Goal: Book appointment/travel/reservation

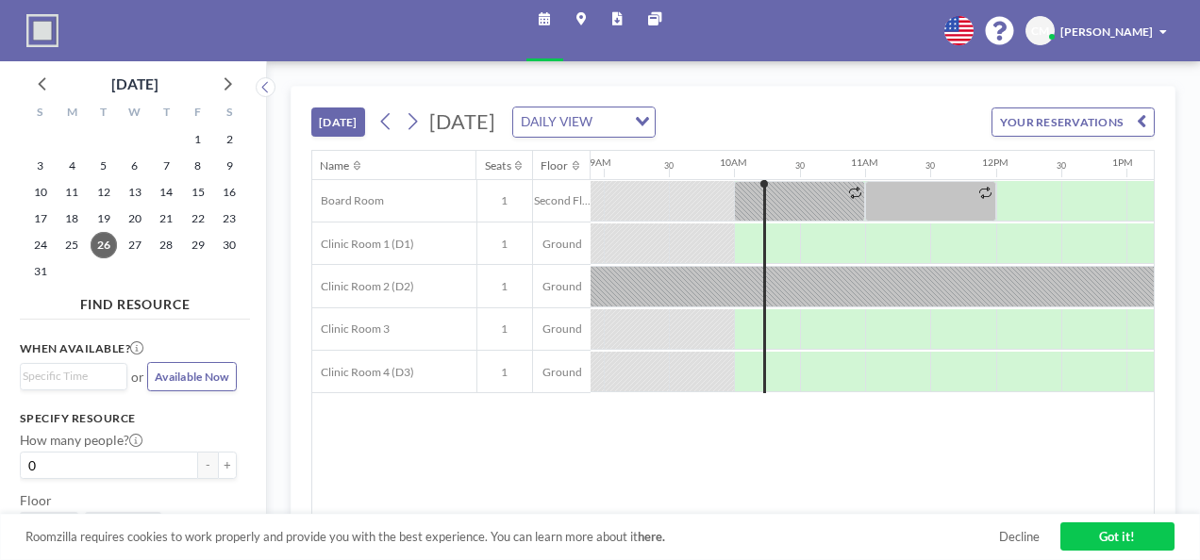
scroll to position [0, 1165]
click at [228, 85] on icon at bounding box center [226, 83] width 25 height 25
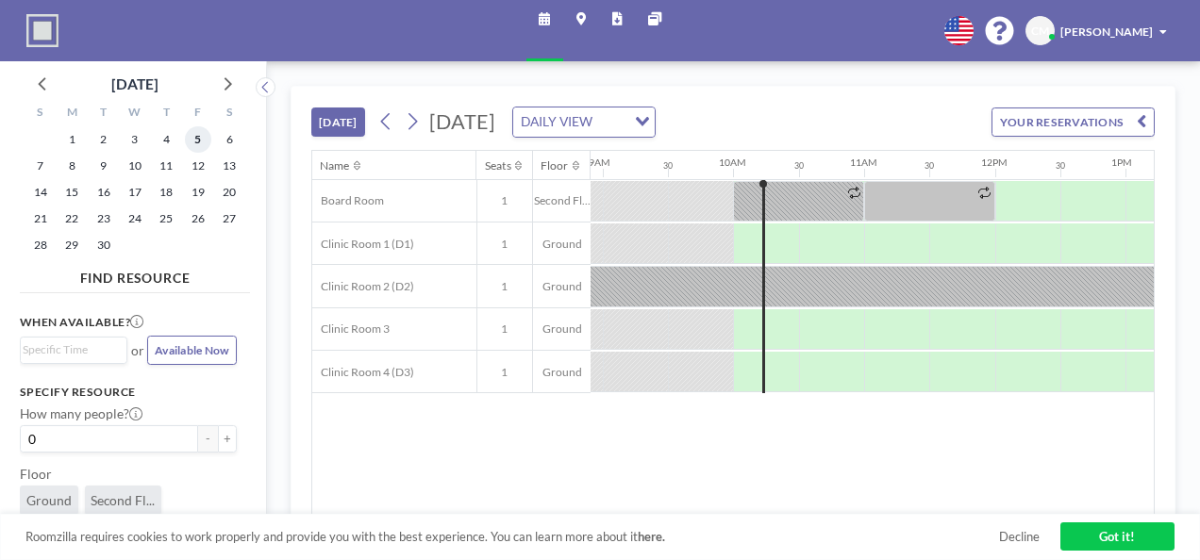
click at [195, 143] on span "5" at bounding box center [198, 139] width 26 height 26
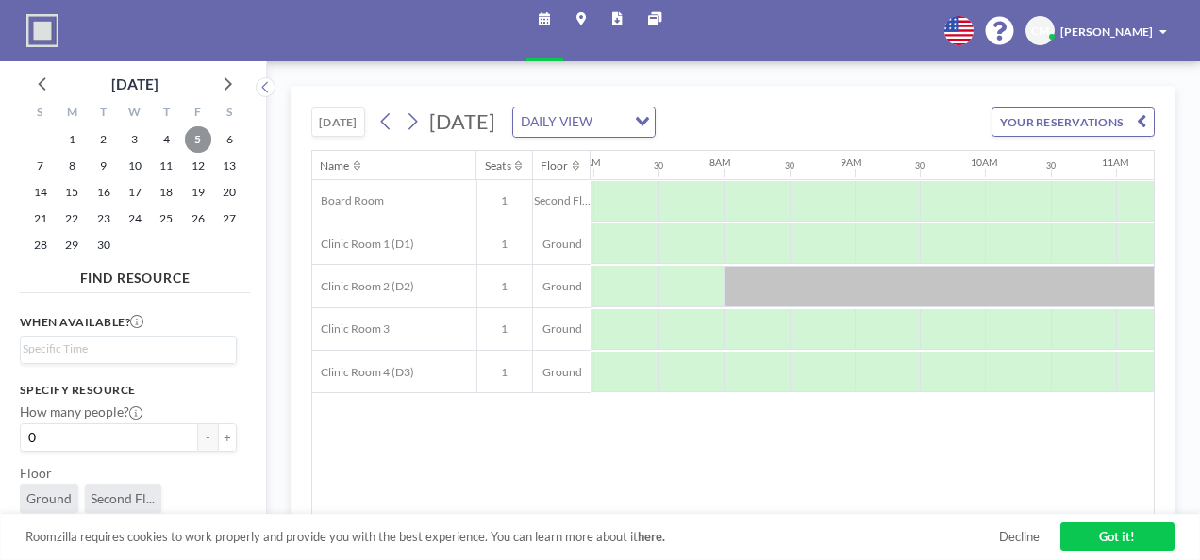
scroll to position [0, 920]
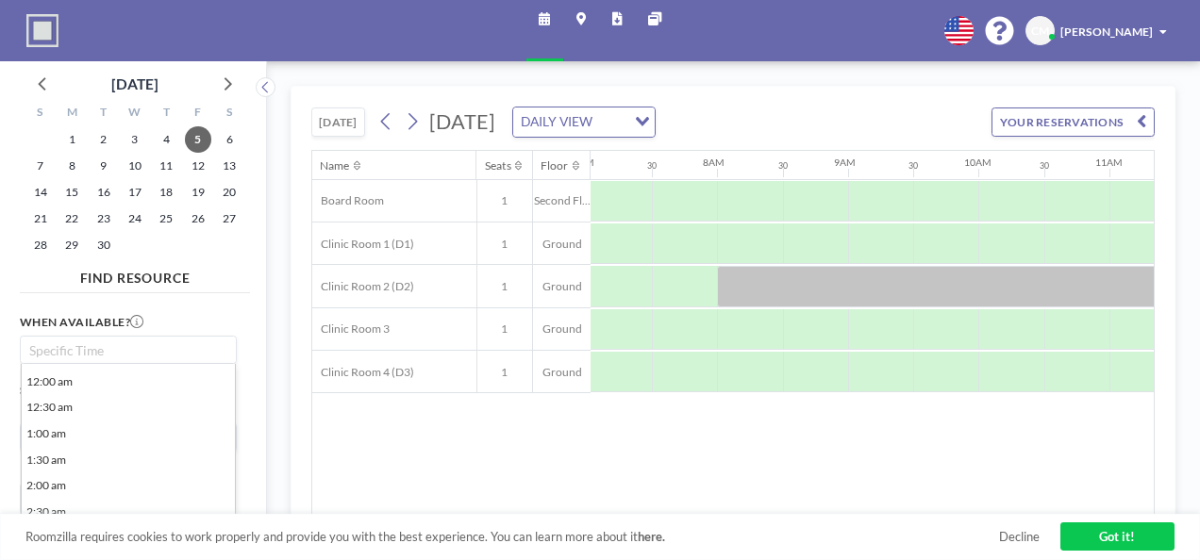
click at [170, 357] on input "Search for option" at bounding box center [125, 351] width 204 height 20
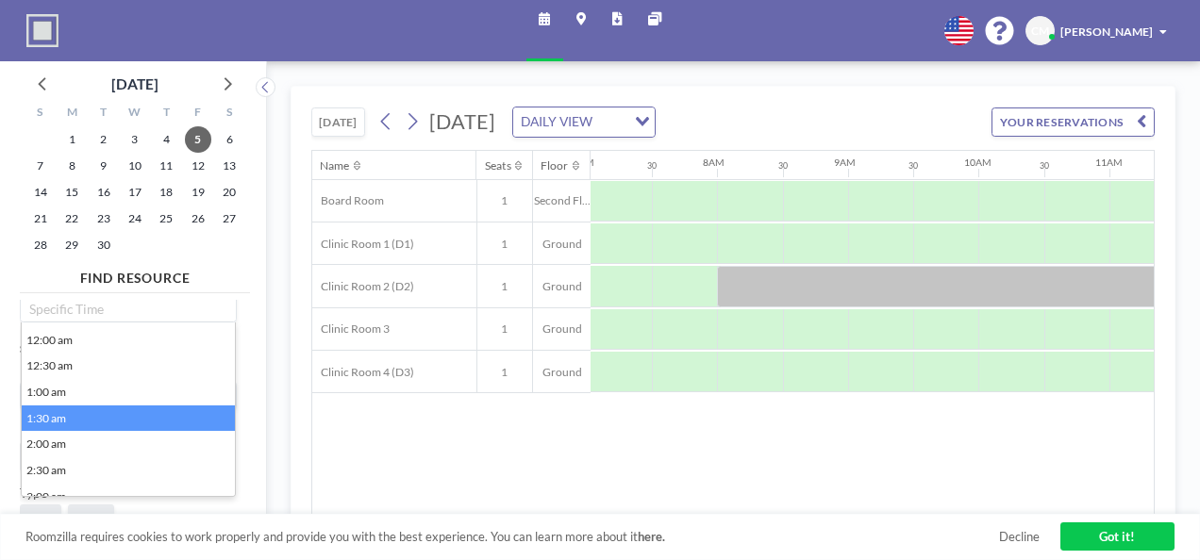
scroll to position [0, 0]
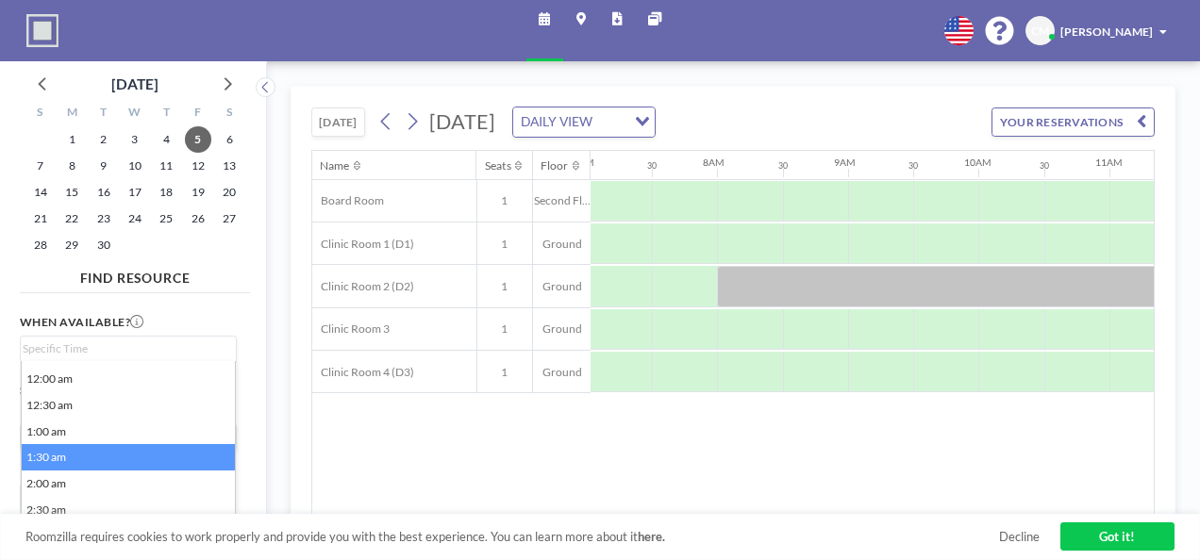
click at [157, 311] on div "When available? Loading... 12:00 am 12:30 am 1:00 am 1:30 am 2:00 am 2:30 am 3:…" at bounding box center [135, 413] width 230 height 227
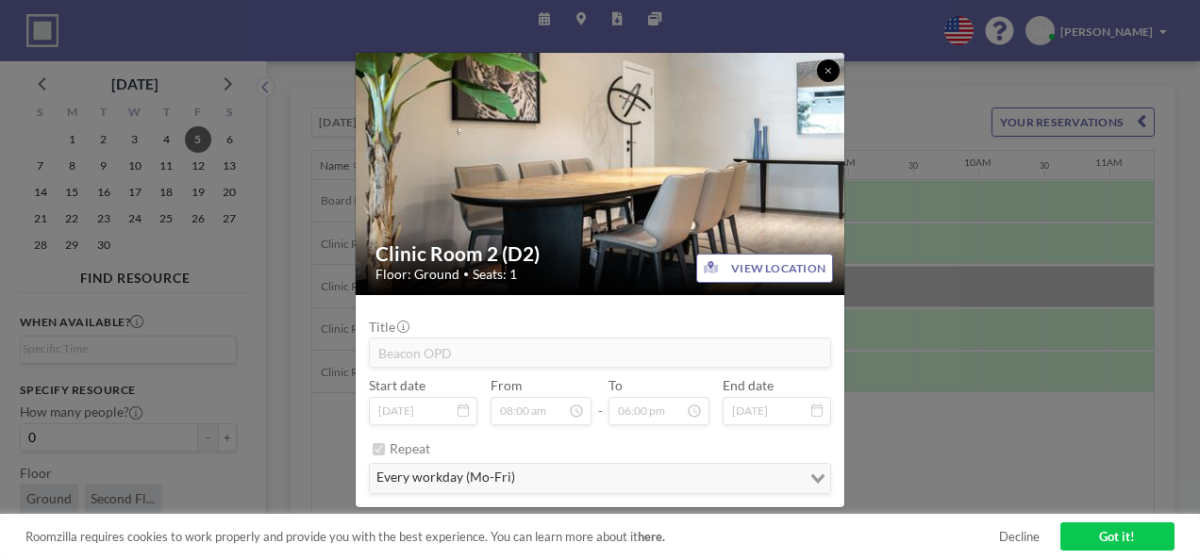
click at [831, 75] on icon at bounding box center [829, 70] width 8 height 9
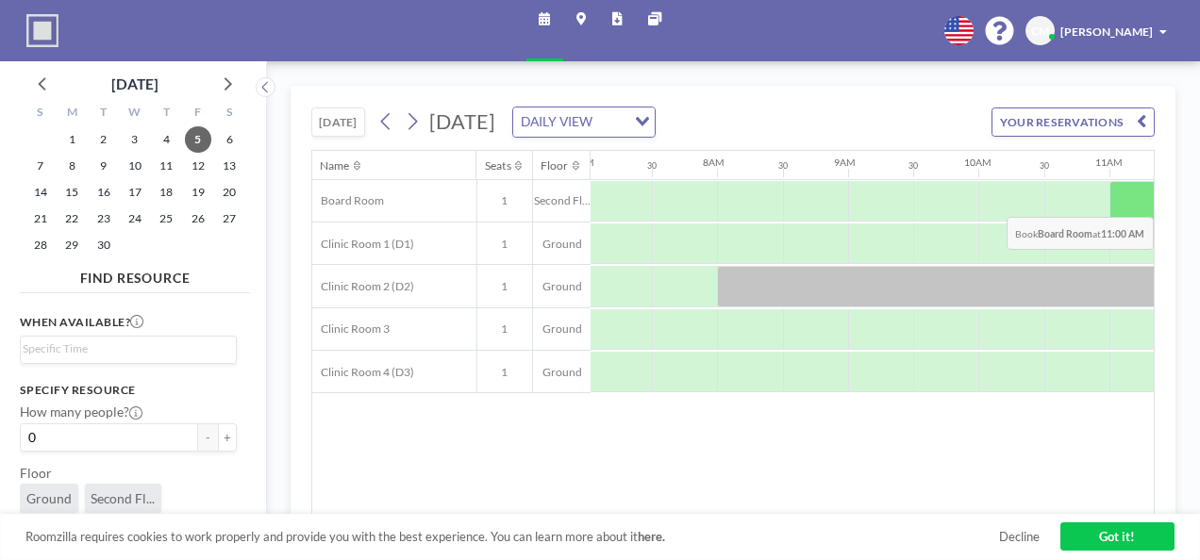
click at [1130, 201] on div at bounding box center [1142, 201] width 65 height 41
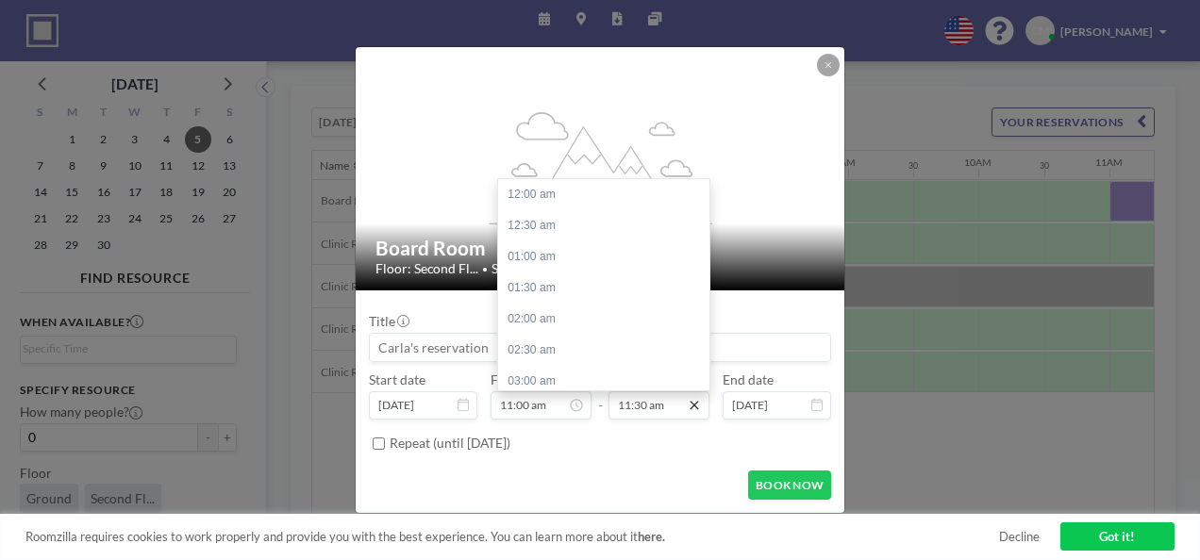
scroll to position [716, 0]
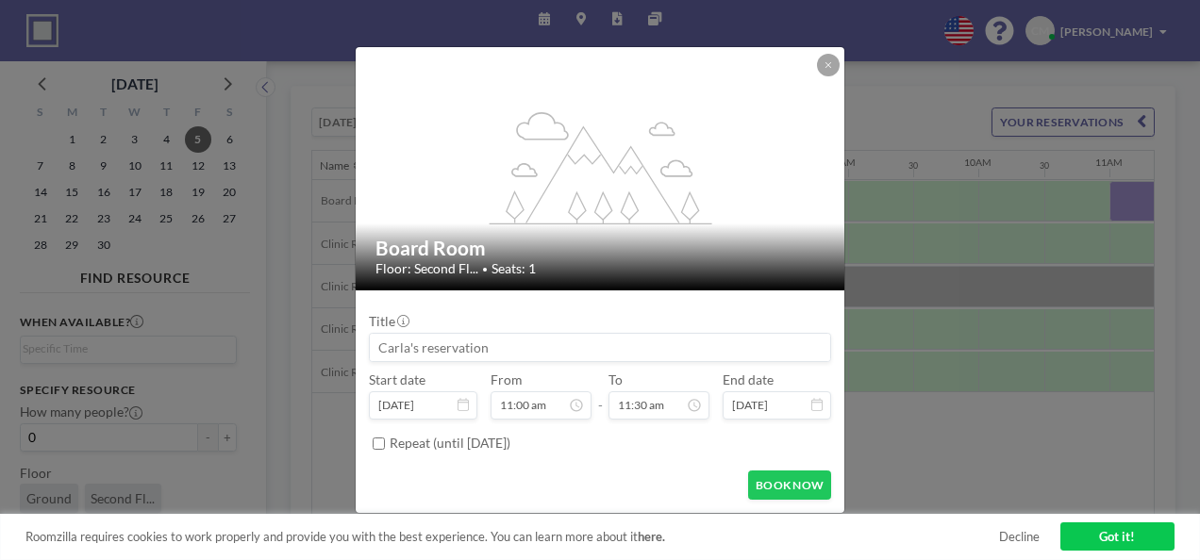
click at [630, 352] on input at bounding box center [600, 347] width 460 height 27
drag, startPoint x: 638, startPoint y: 343, endPoint x: 334, endPoint y: 334, distance: 304.0
click at [334, 334] on div "flex-grow: 1.2; Board Room Floor: Second Fl... • Seats: 1 Title Start date [DAT…" at bounding box center [600, 280] width 1200 height 560
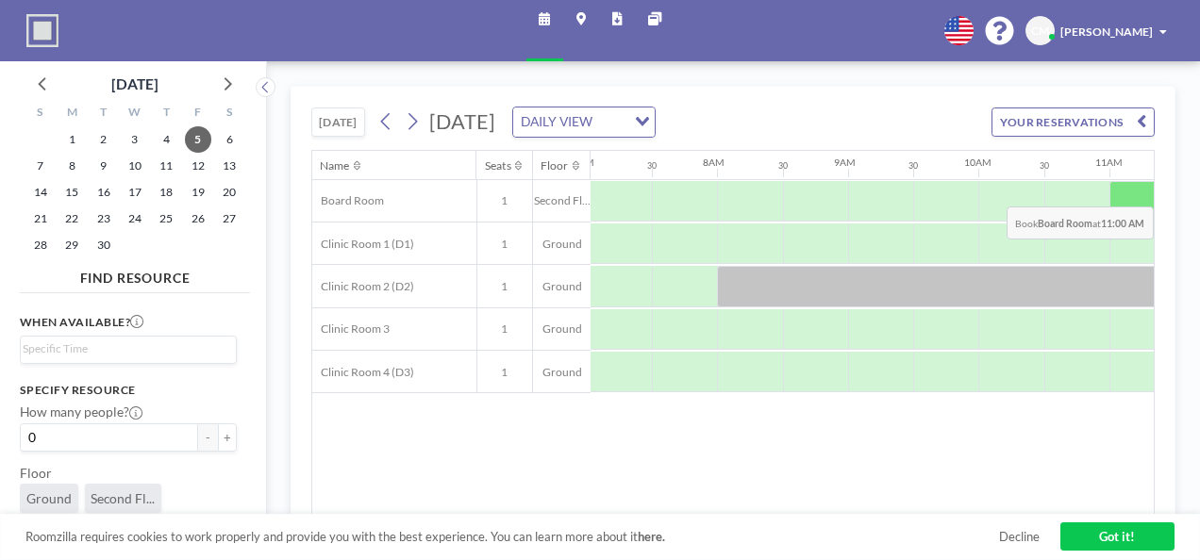
click at [1121, 191] on div at bounding box center [1142, 201] width 65 height 41
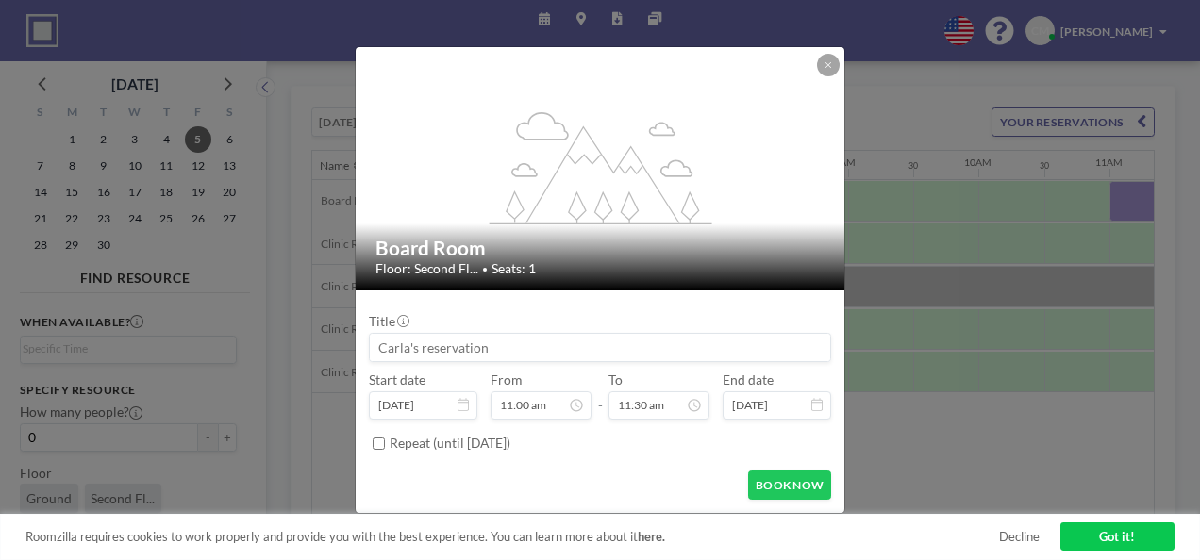
click at [519, 360] on div "Title Start date [DATE] From 11:00 am - To 11:30 am End date [DATE] Repeat (unt…" at bounding box center [600, 380] width 462 height 155
click at [625, 458] on form "Title Start date [DATE] From 11:00 am - To 11:30 am End date [DATE] Repeat (unt…" at bounding box center [600, 402] width 489 height 223
drag, startPoint x: 625, startPoint y: 458, endPoint x: 476, endPoint y: 347, distance: 185.5
click at [473, 341] on div "Title" at bounding box center [600, 337] width 462 height 49
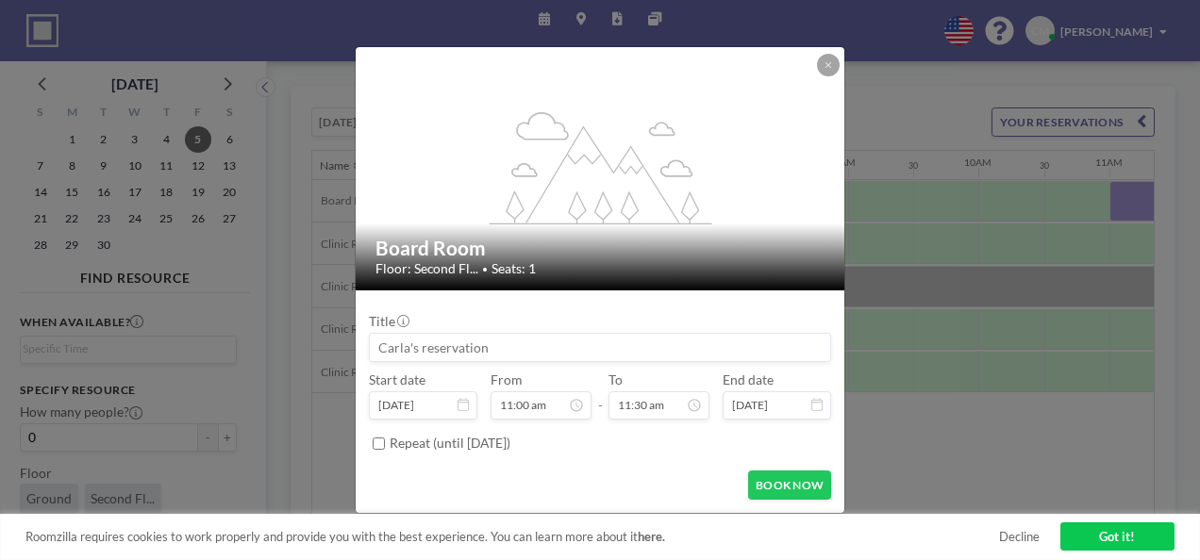
click at [479, 350] on input at bounding box center [600, 347] width 460 height 27
drag, startPoint x: 515, startPoint y: 349, endPoint x: 362, endPoint y: 346, distance: 152.9
click at [362, 346] on form "Title Start date [DATE] From 11:00 am - To 11:30 am End date [DATE] Repeat (unt…" at bounding box center [600, 402] width 489 height 223
type input "[PERSON_NAME]"
drag, startPoint x: 354, startPoint y: 348, endPoint x: 331, endPoint y: 348, distance: 22.6
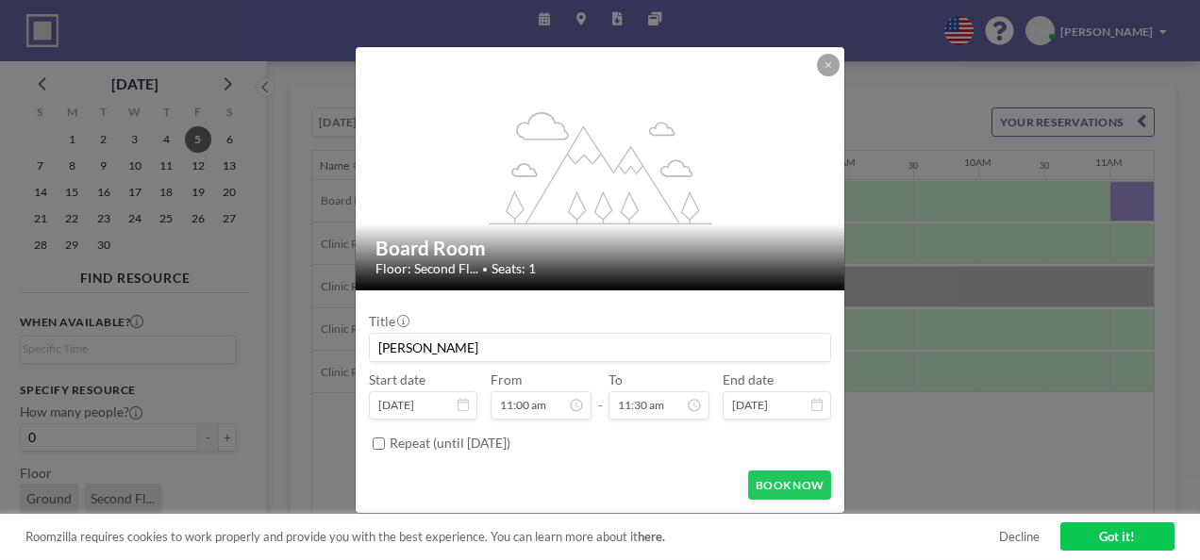
click at [331, 348] on div "flex-grow: 1.2; Board Room Floor: Second Fl... • Seats: 1 Title [PERSON_NAME] S…" at bounding box center [600, 280] width 1200 height 560
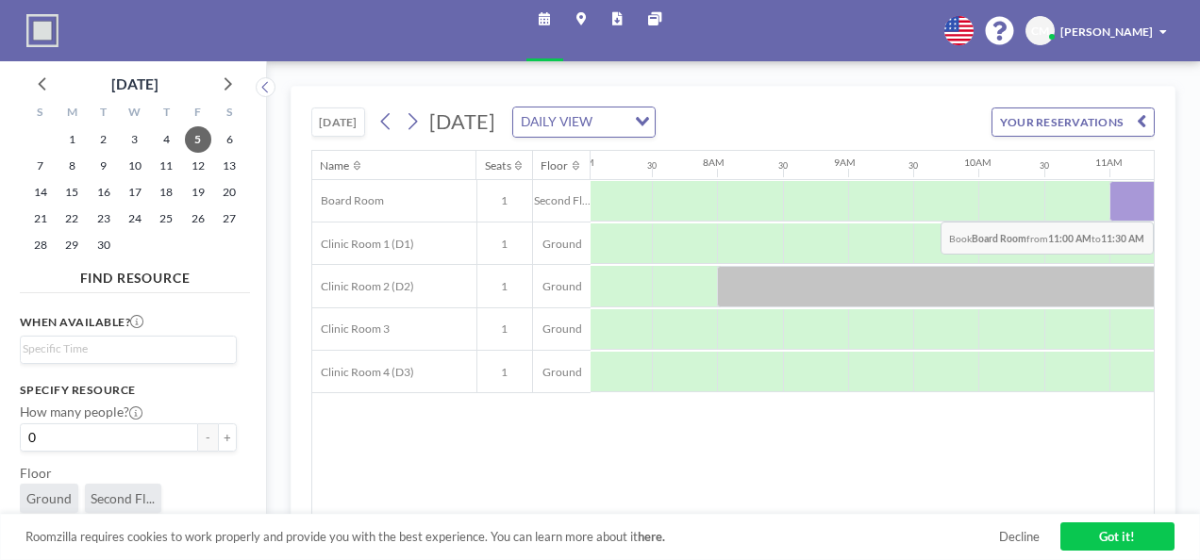
click at [1121, 206] on div at bounding box center [1142, 201] width 65 height 41
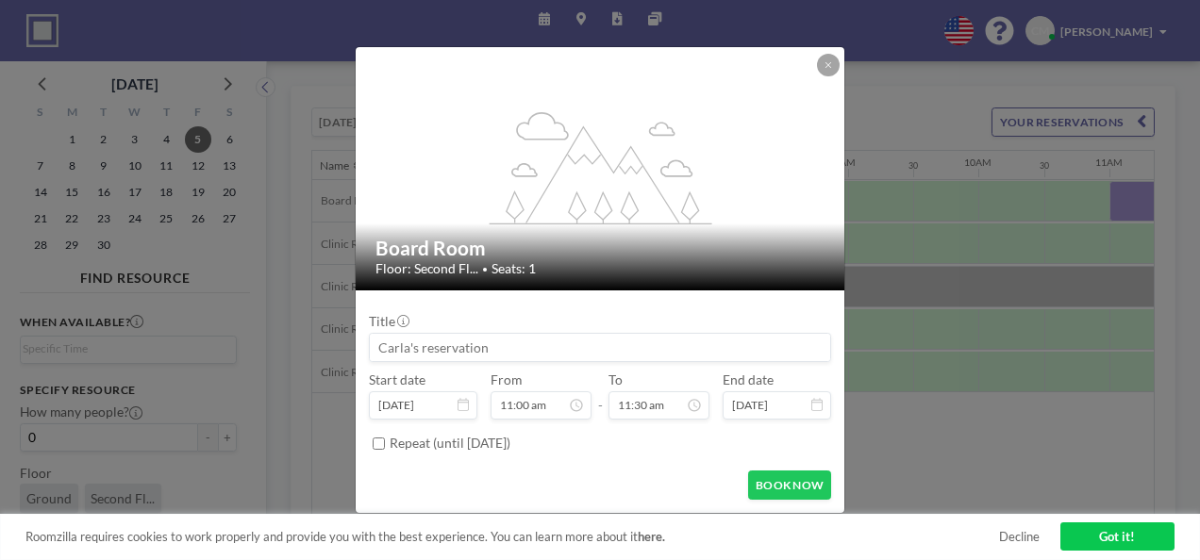
click at [576, 343] on input at bounding box center [600, 347] width 460 height 27
drag, startPoint x: 638, startPoint y: 356, endPoint x: 460, endPoint y: 357, distance: 177.4
click at [460, 357] on input "[PERSON_NAME] & [PERSON_NAME] 1-1" at bounding box center [600, 347] width 460 height 27
click at [801, 481] on button "BOOK NOW" at bounding box center [789, 485] width 83 height 29
type input "[PERSON_NAME] & [PERSON_NAME]"
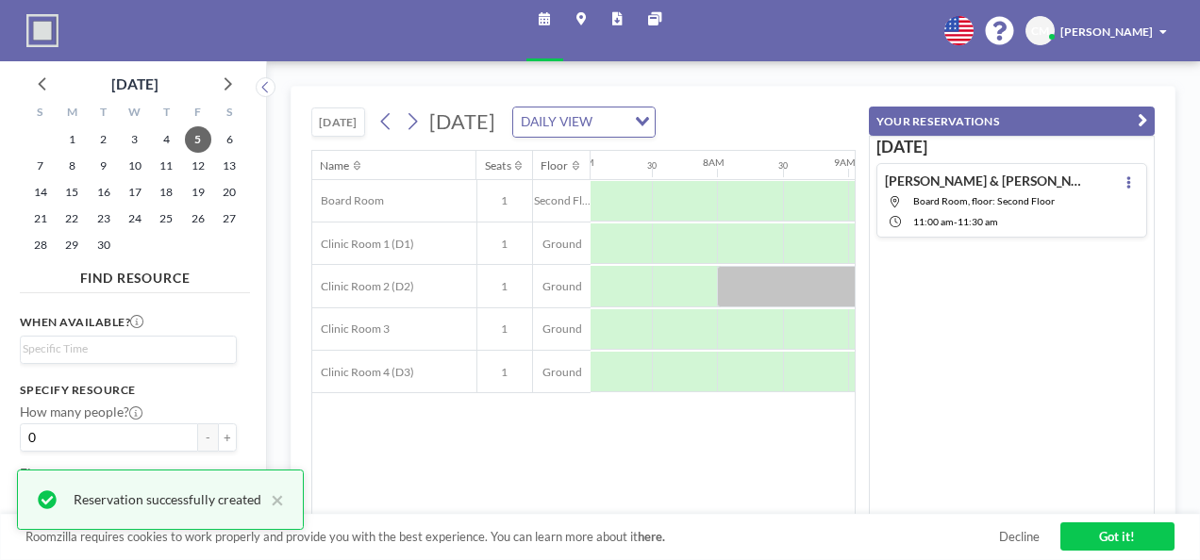
click at [940, 176] on h4 "[PERSON_NAME] & [PERSON_NAME]" at bounding box center [987, 181] width 205 height 16
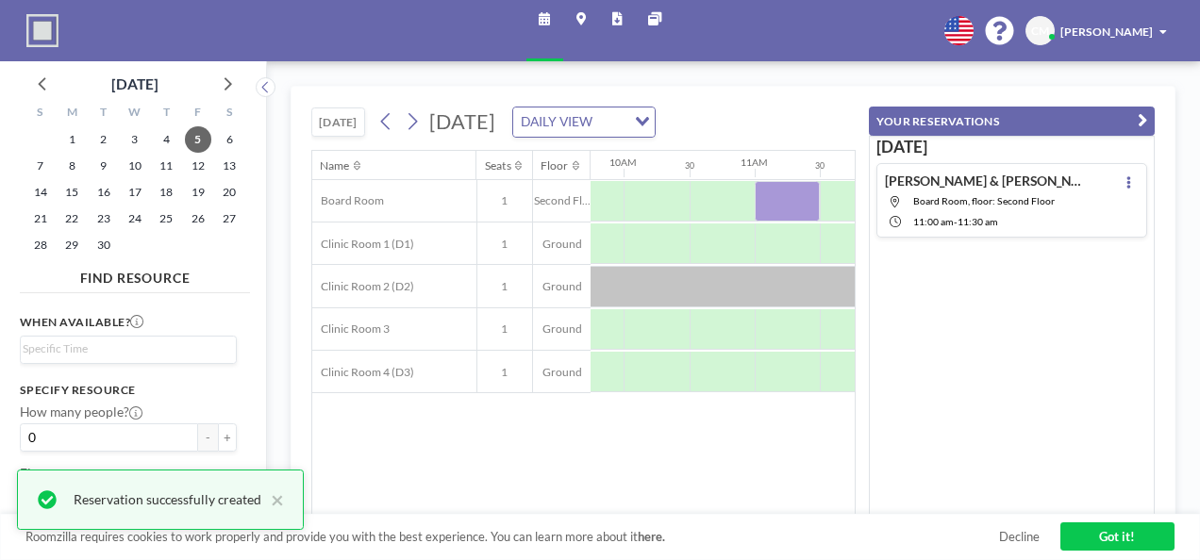
scroll to position [0, 1288]
click at [1123, 183] on button at bounding box center [1129, 183] width 20 height 20
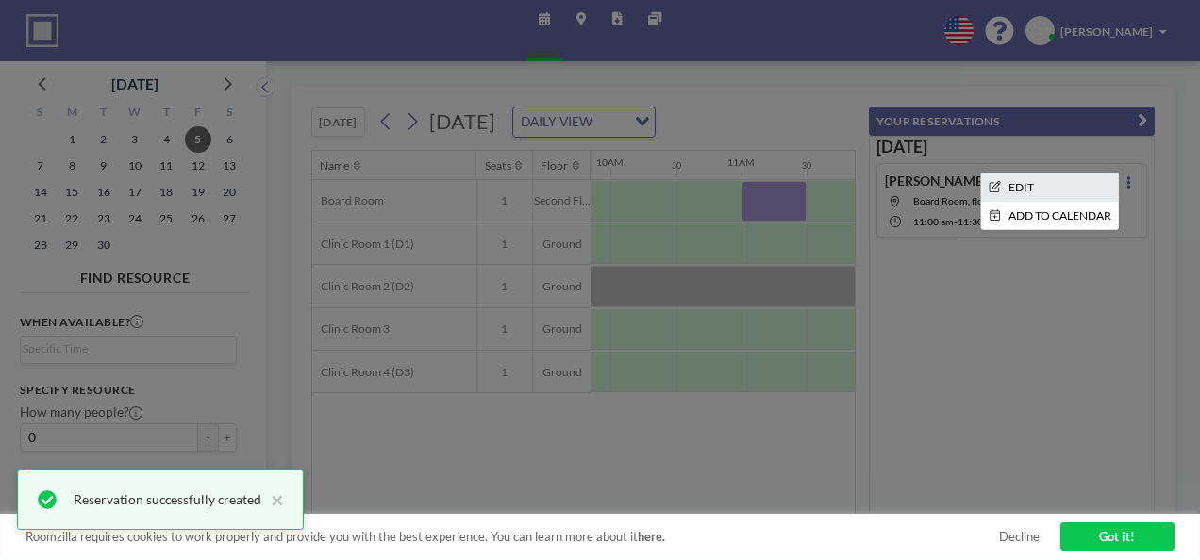
click at [1049, 179] on li "EDIT" at bounding box center [1049, 187] width 137 height 27
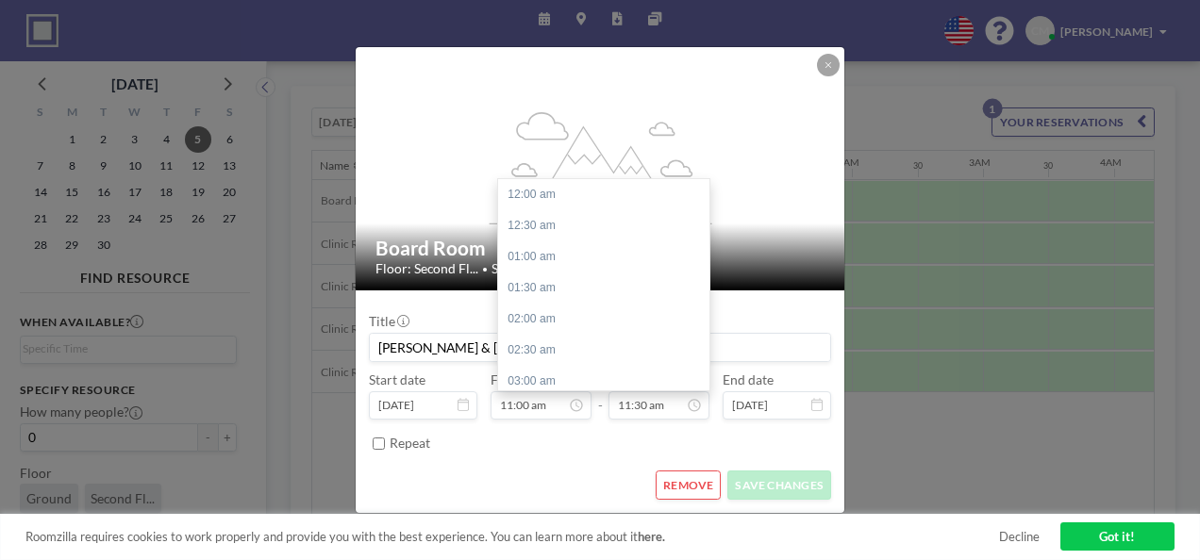
scroll to position [716, 0]
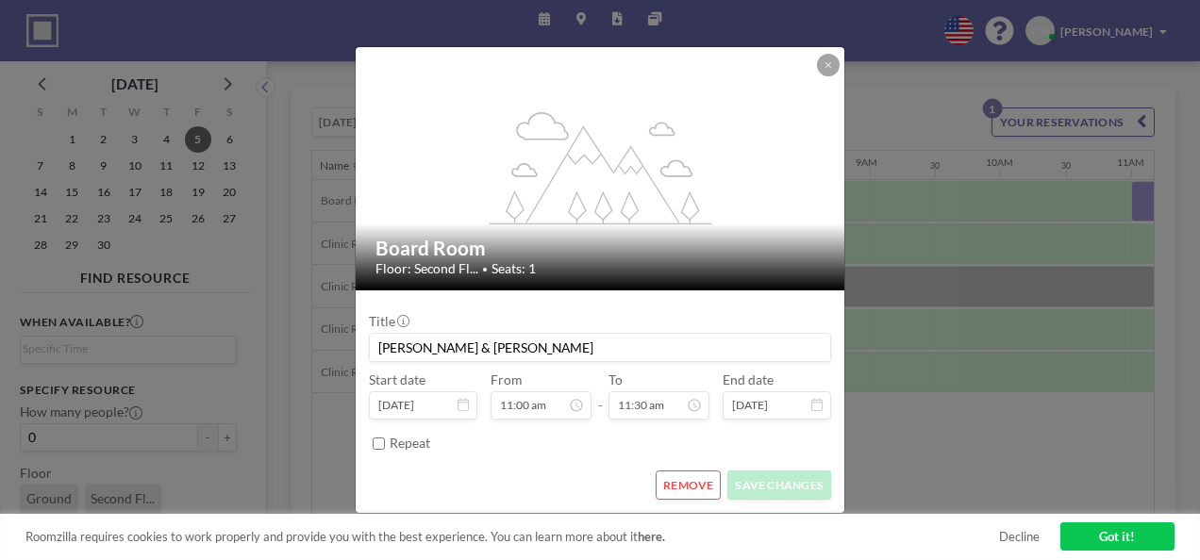
click at [515, 364] on div "Title [PERSON_NAME] & [PERSON_NAME] Start date [DATE] From 11:00 am - To 11:30 …" at bounding box center [600, 380] width 462 height 155
click at [523, 351] on input "[PERSON_NAME] & [PERSON_NAME]" at bounding box center [600, 347] width 460 height 27
type input "[PERSON_NAME] & [PERSON_NAME] Workflow Intro"
click at [810, 492] on button "SAVE CHANGES" at bounding box center [779, 485] width 104 height 29
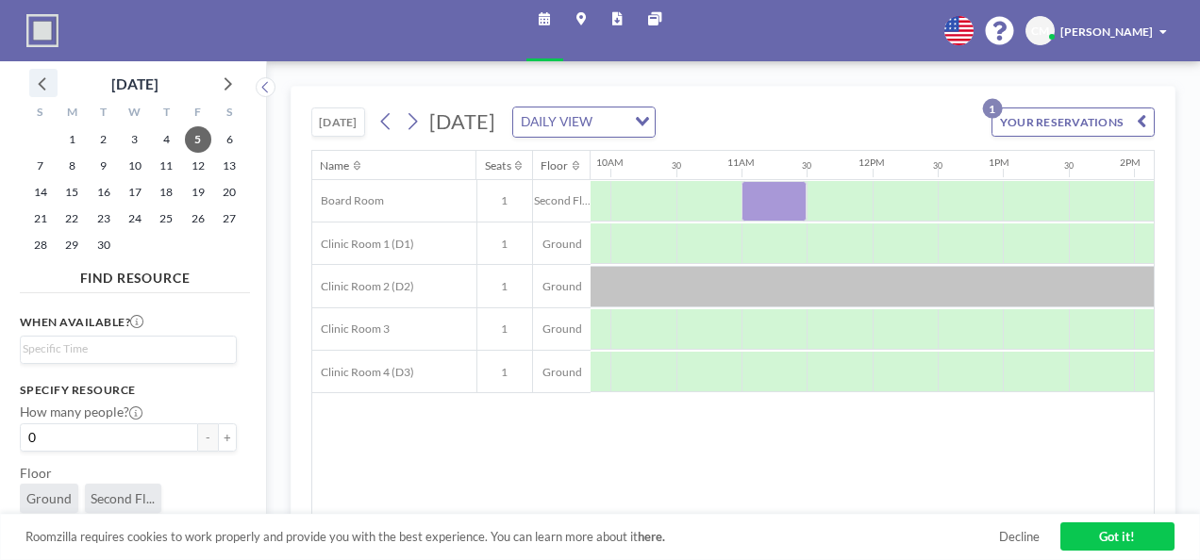
click at [43, 79] on icon at bounding box center [42, 83] width 8 height 13
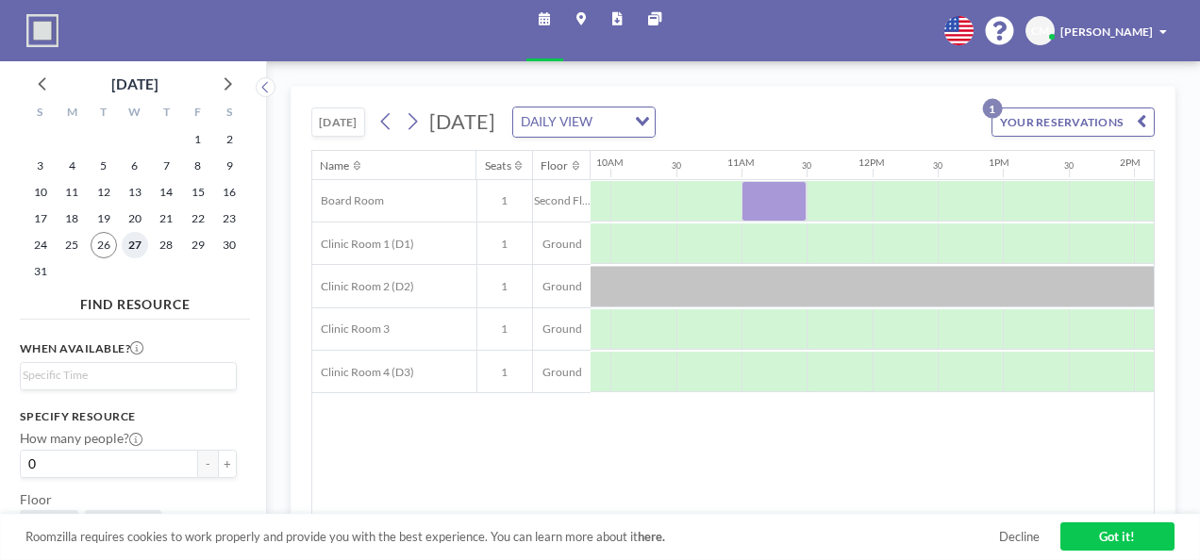
click at [134, 247] on span "27" at bounding box center [135, 245] width 26 height 26
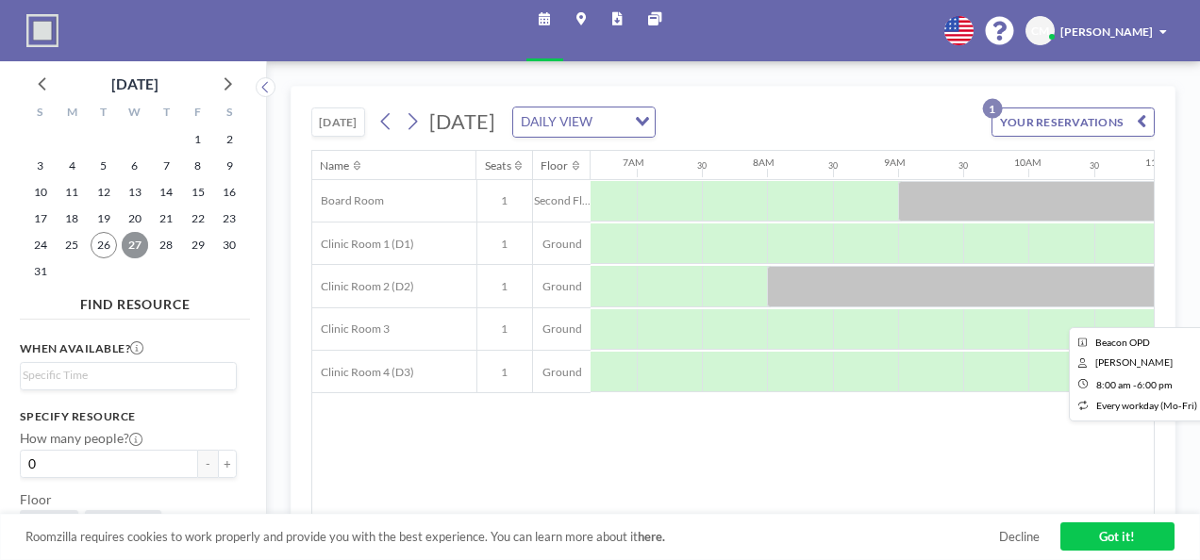
scroll to position [0, 920]
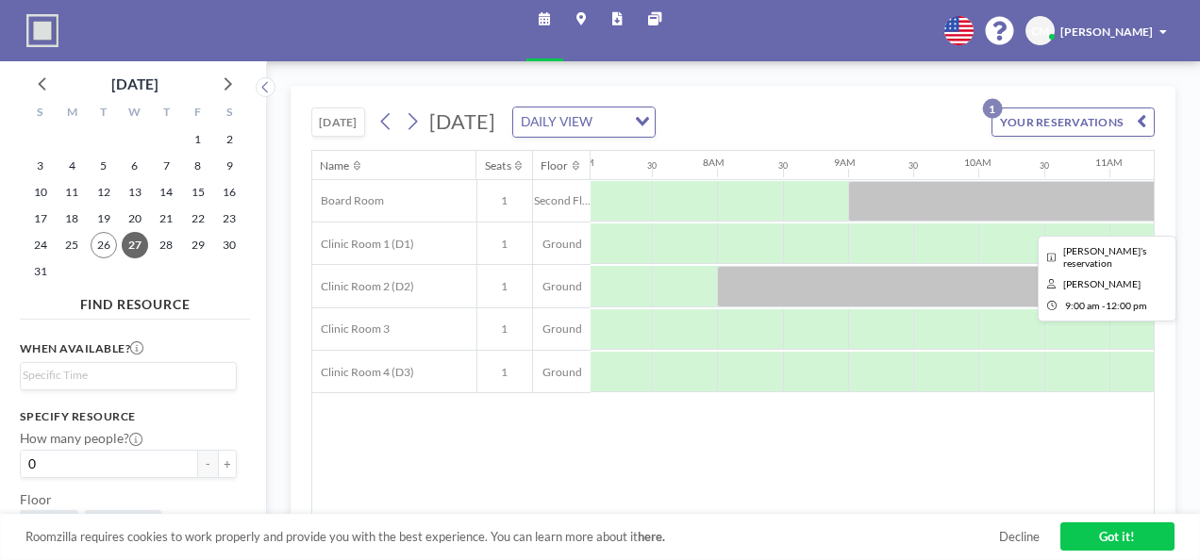
click at [1129, 197] on div at bounding box center [1044, 201] width 393 height 41
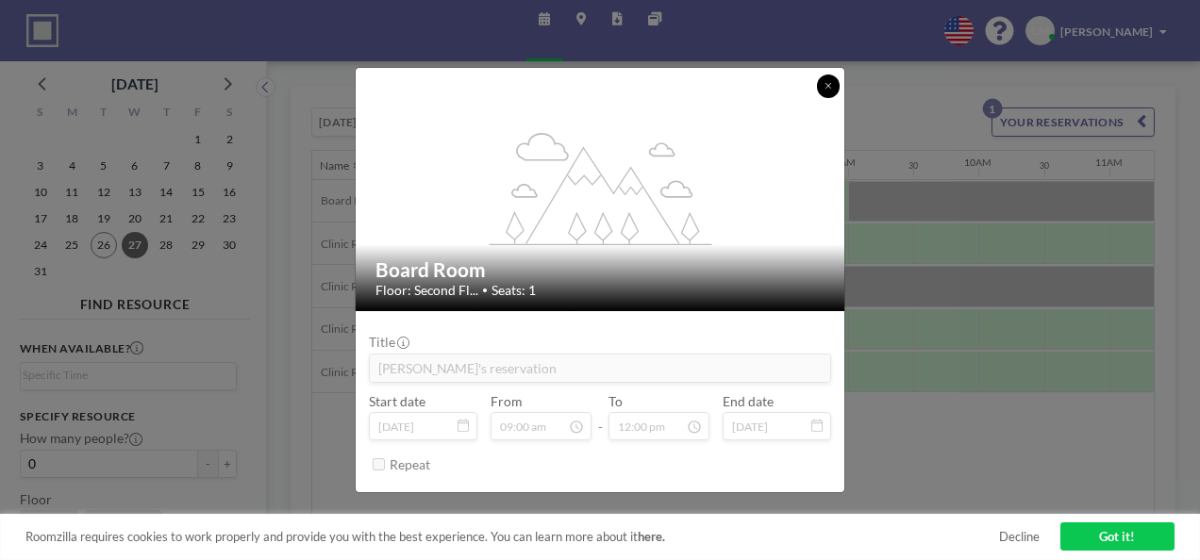
click at [825, 78] on button at bounding box center [828, 86] width 23 height 23
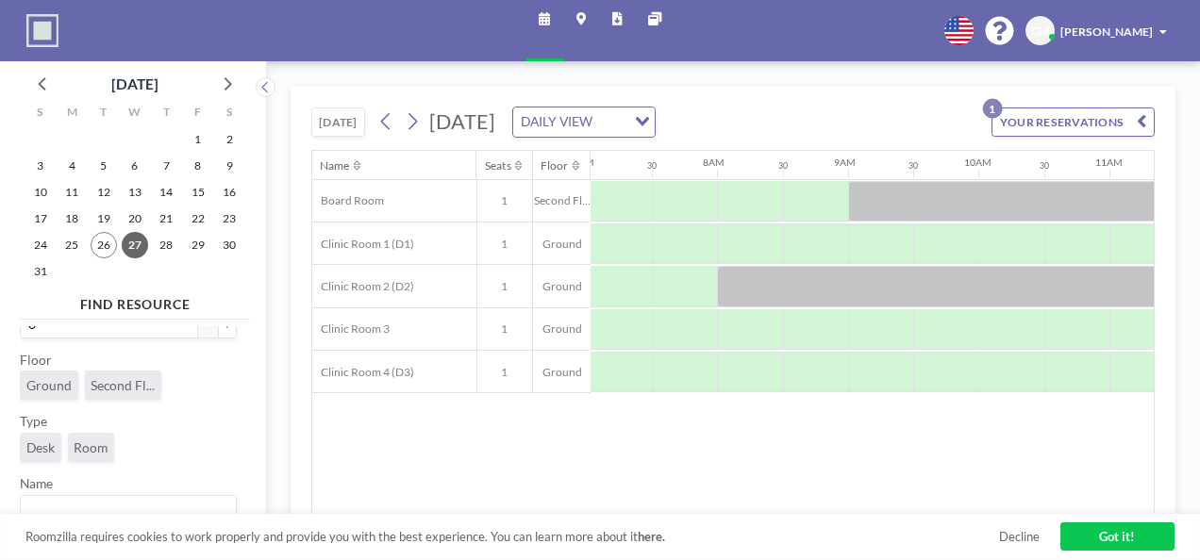
scroll to position [143, 0]
click at [1129, 541] on link "Got it!" at bounding box center [1118, 537] width 114 height 28
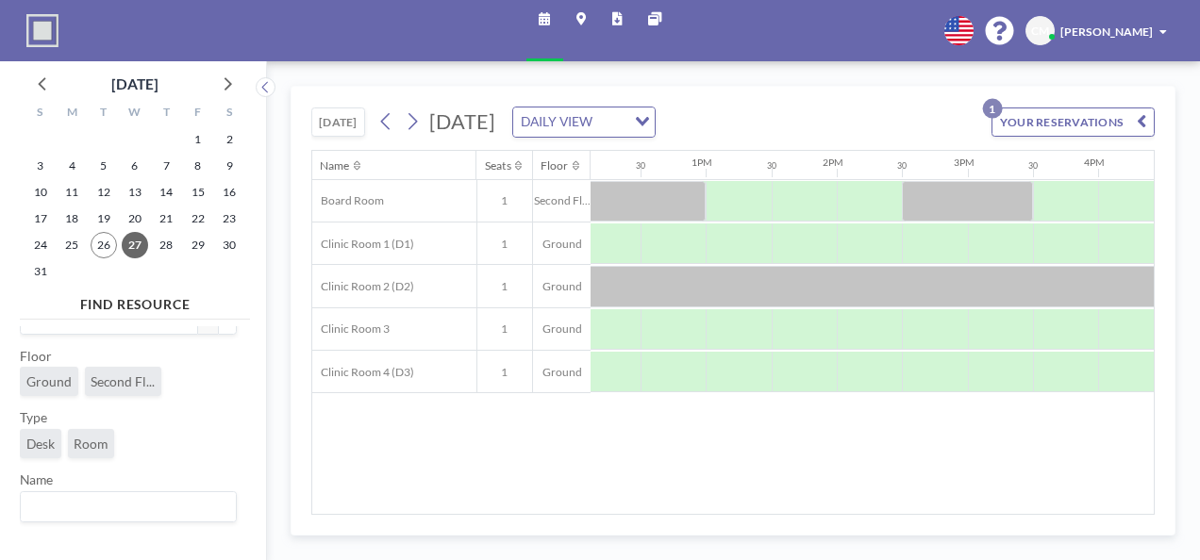
scroll to position [0, 1593]
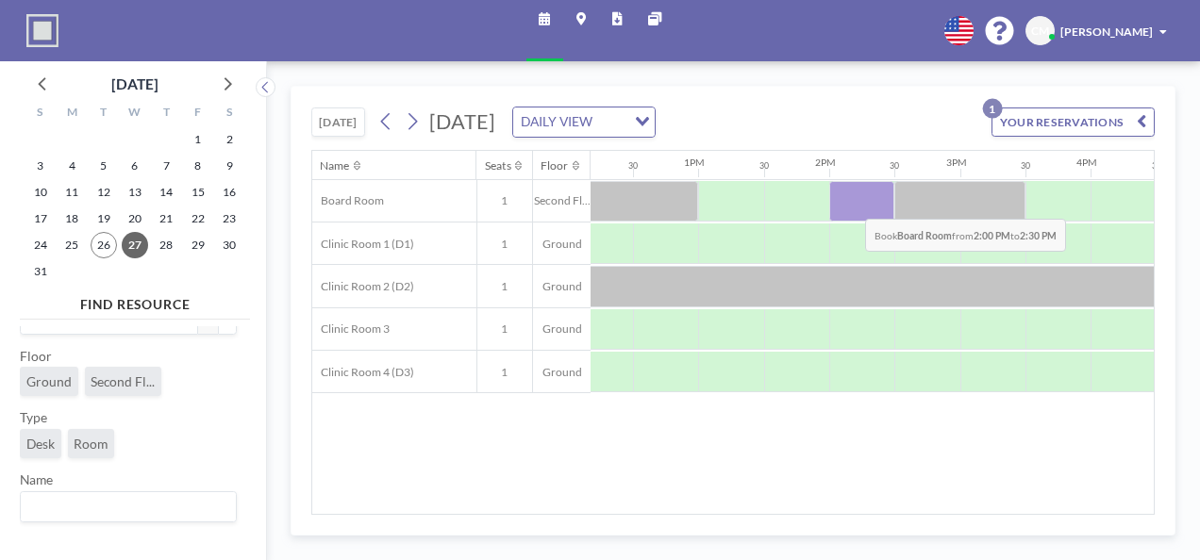
click at [851, 203] on div at bounding box center [861, 201] width 65 height 41
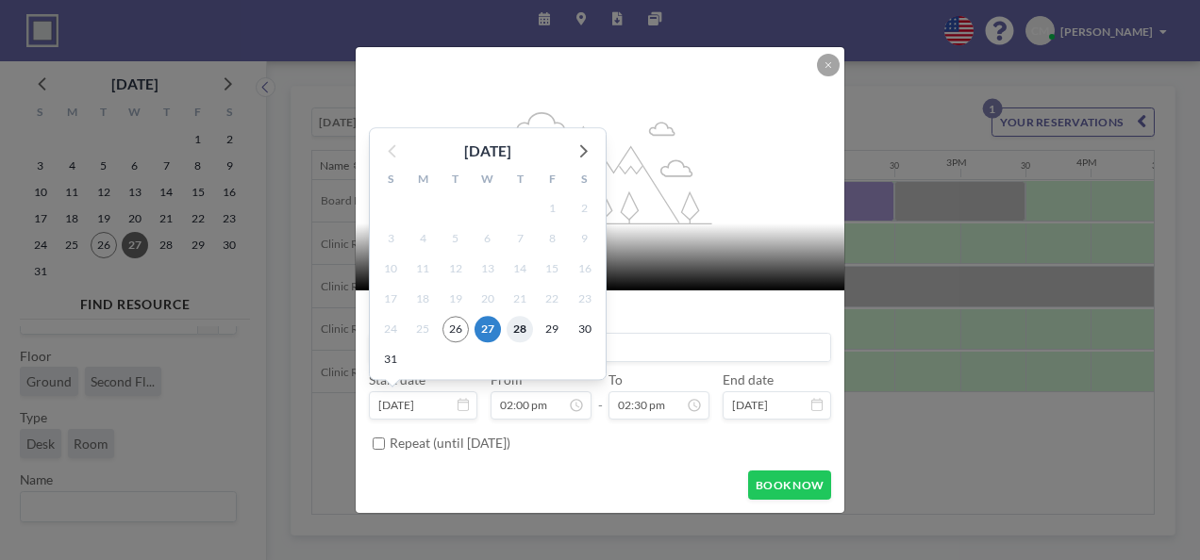
click at [518, 330] on span "28" at bounding box center [520, 330] width 26 height 26
type input "[DATE]"
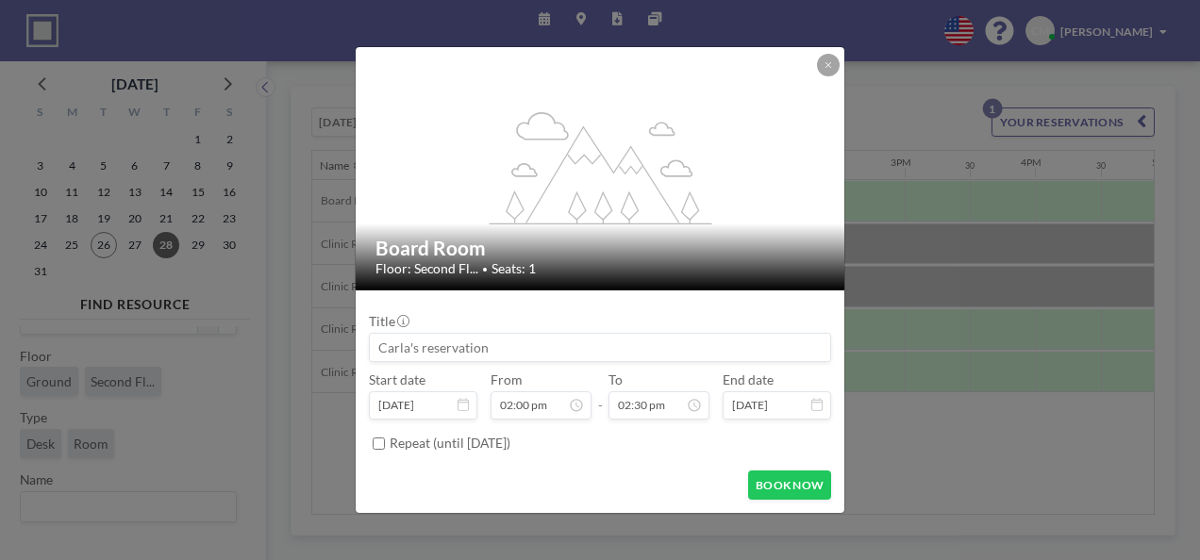
scroll to position [0, 1656]
click at [834, 68] on button at bounding box center [828, 65] width 23 height 23
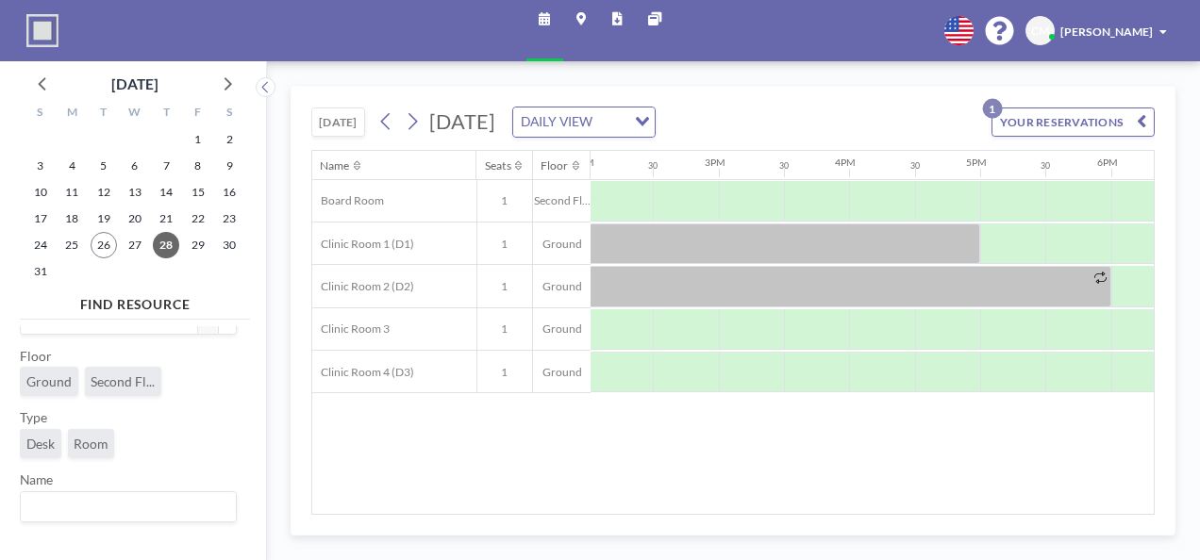
scroll to position [0, 1538]
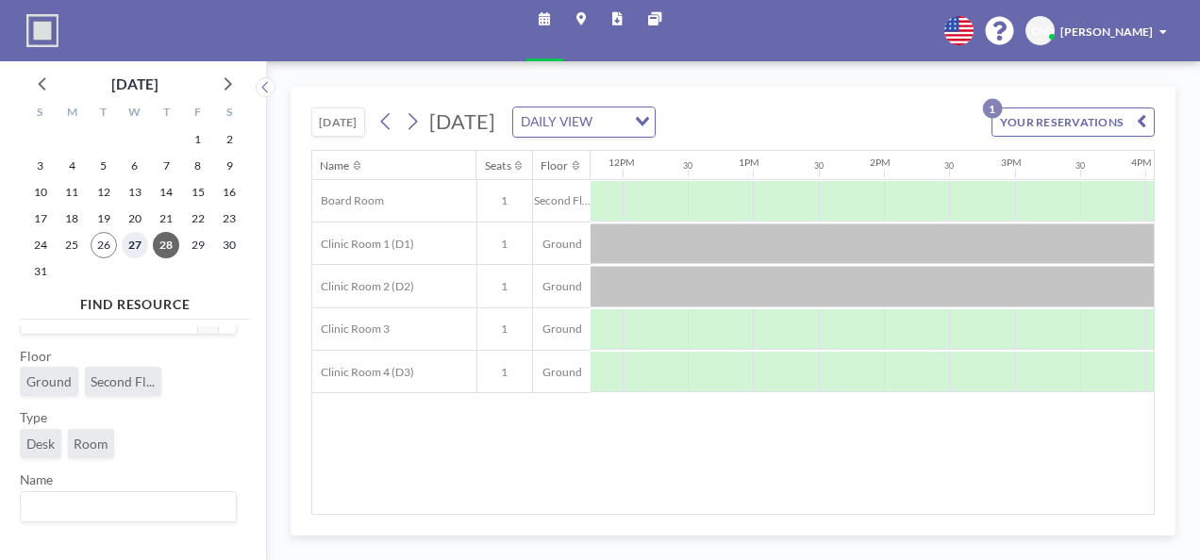
click at [126, 242] on span "27" at bounding box center [135, 245] width 26 height 26
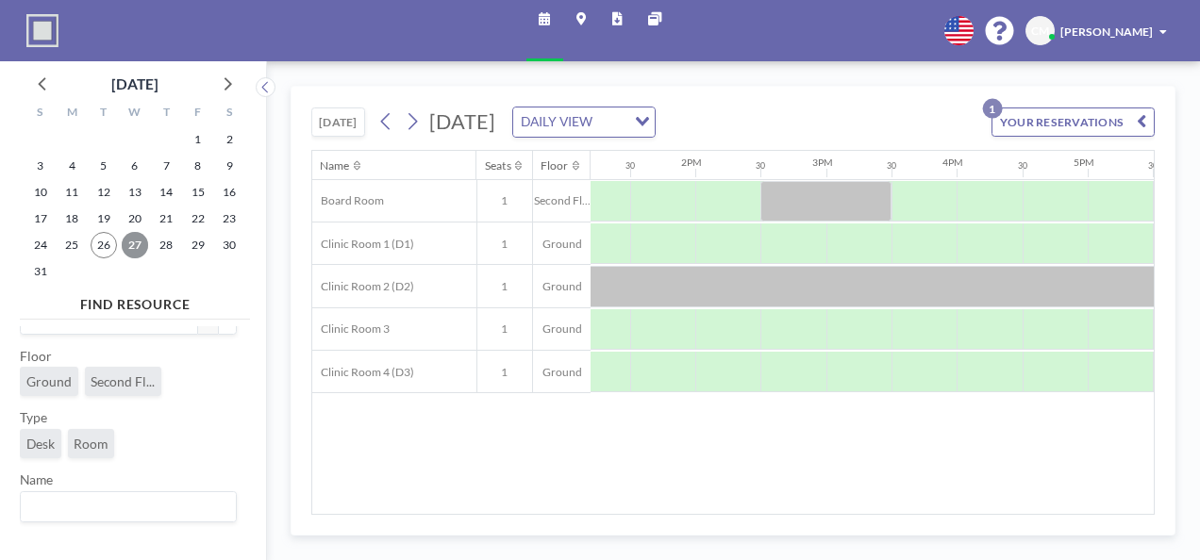
scroll to position [0, 1738]
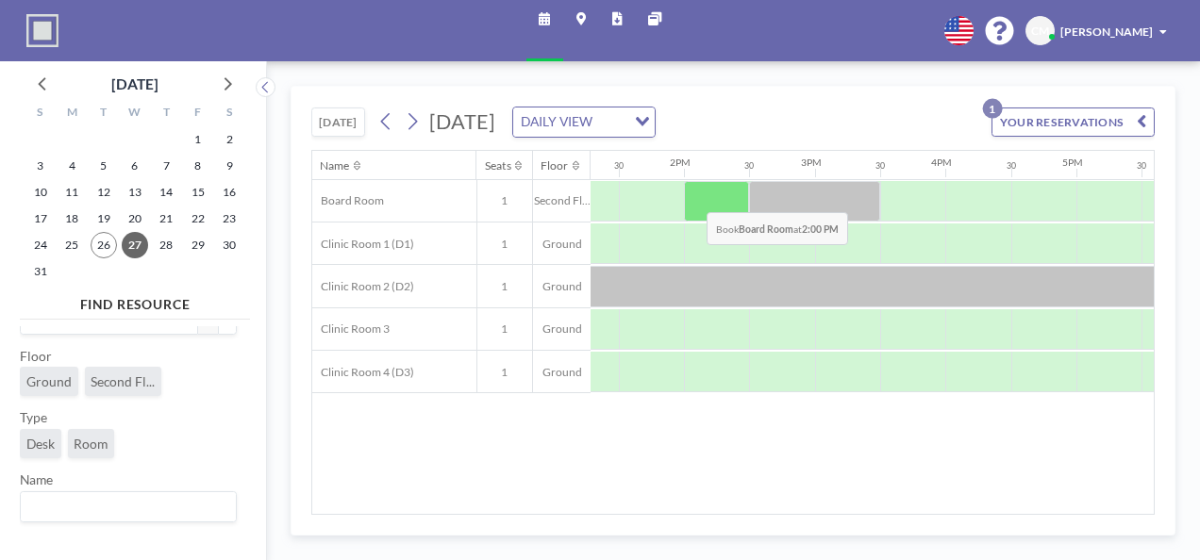
click at [704, 196] on div at bounding box center [716, 201] width 65 height 41
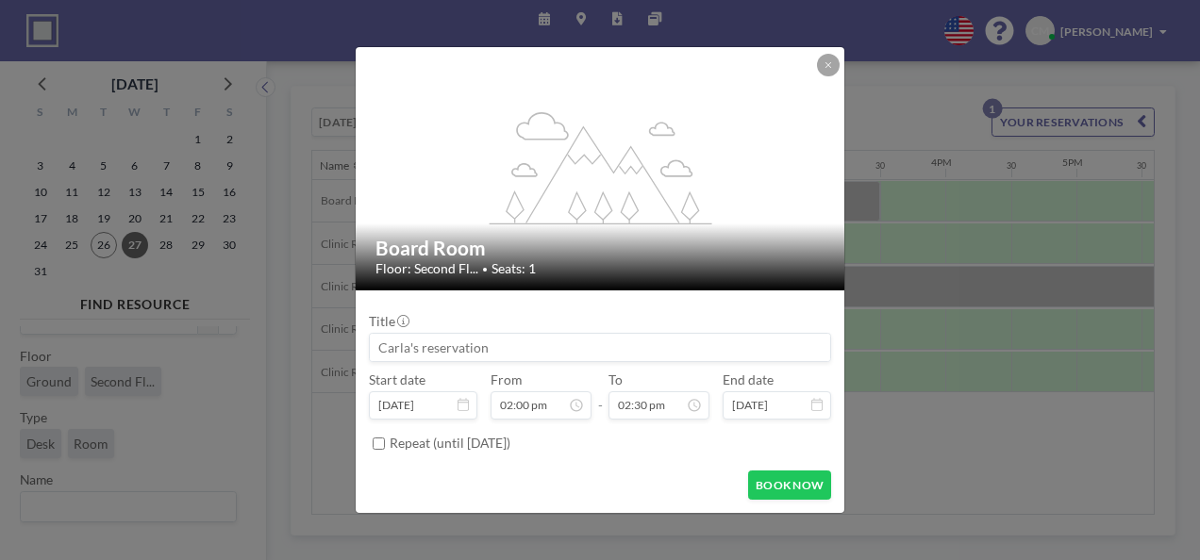
scroll to position [903, 0]
click at [435, 347] on input at bounding box center [600, 347] width 460 height 27
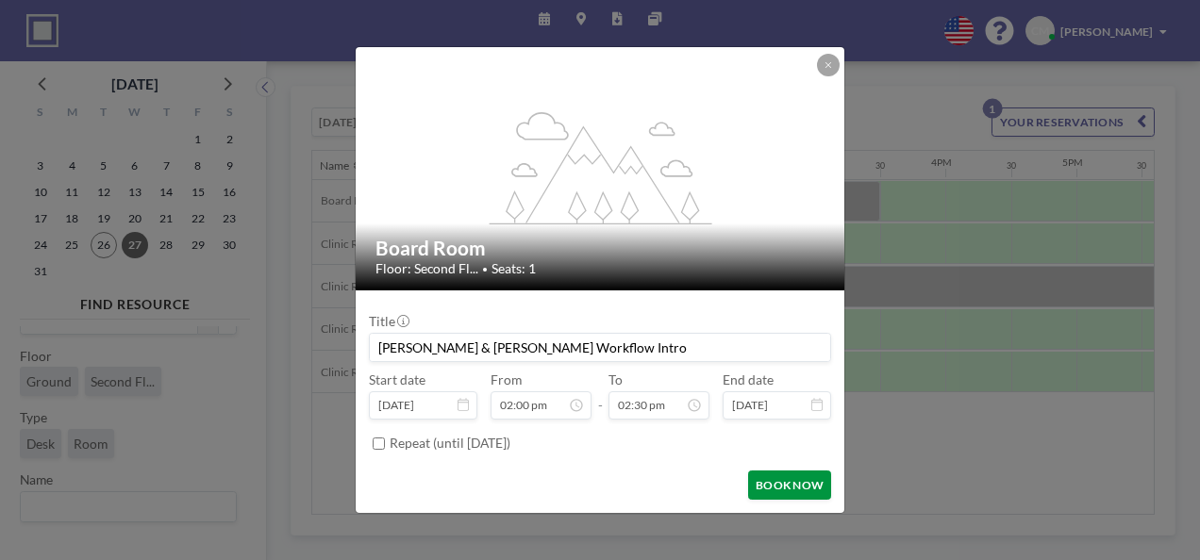
click at [795, 487] on button "BOOK NOW" at bounding box center [789, 485] width 83 height 29
type input "[PERSON_NAME] & [PERSON_NAME] Workflow Intro"
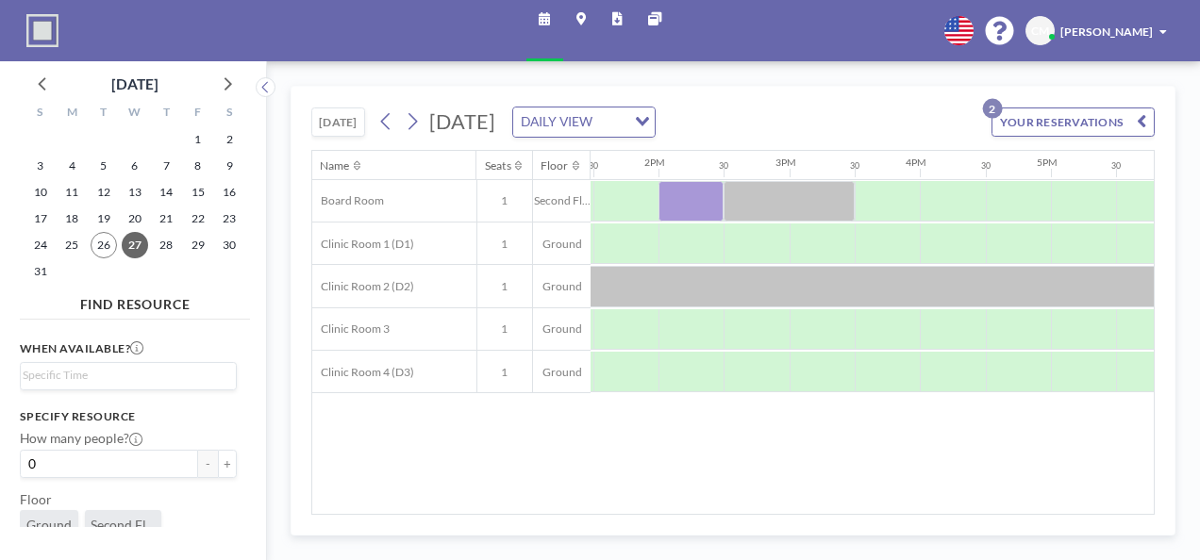
scroll to position [0, 1756]
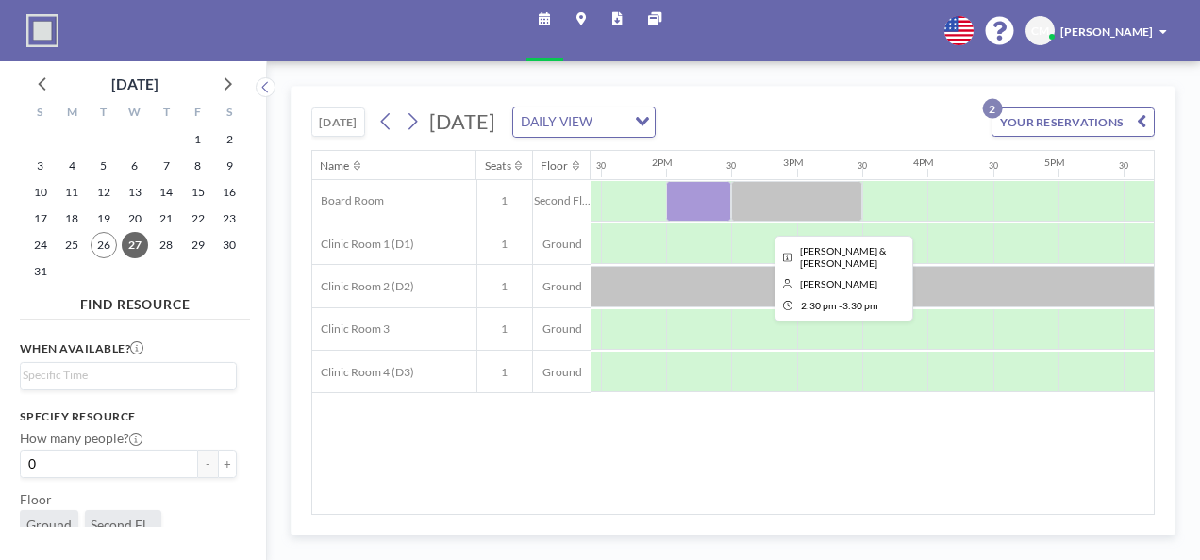
click at [789, 198] on div at bounding box center [796, 201] width 131 height 41
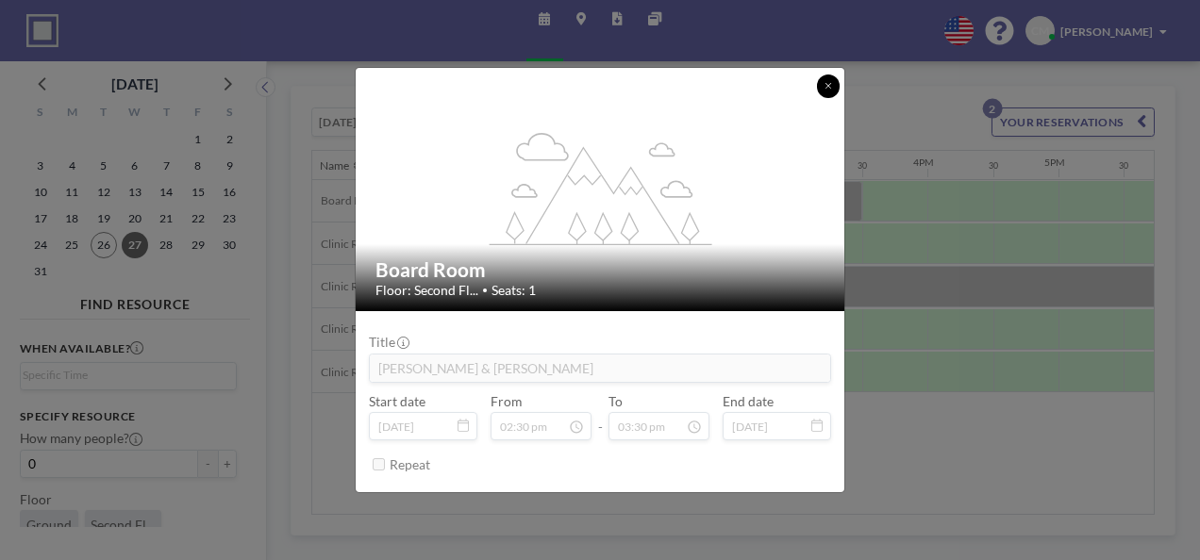
click at [830, 84] on icon at bounding box center [829, 86] width 6 height 6
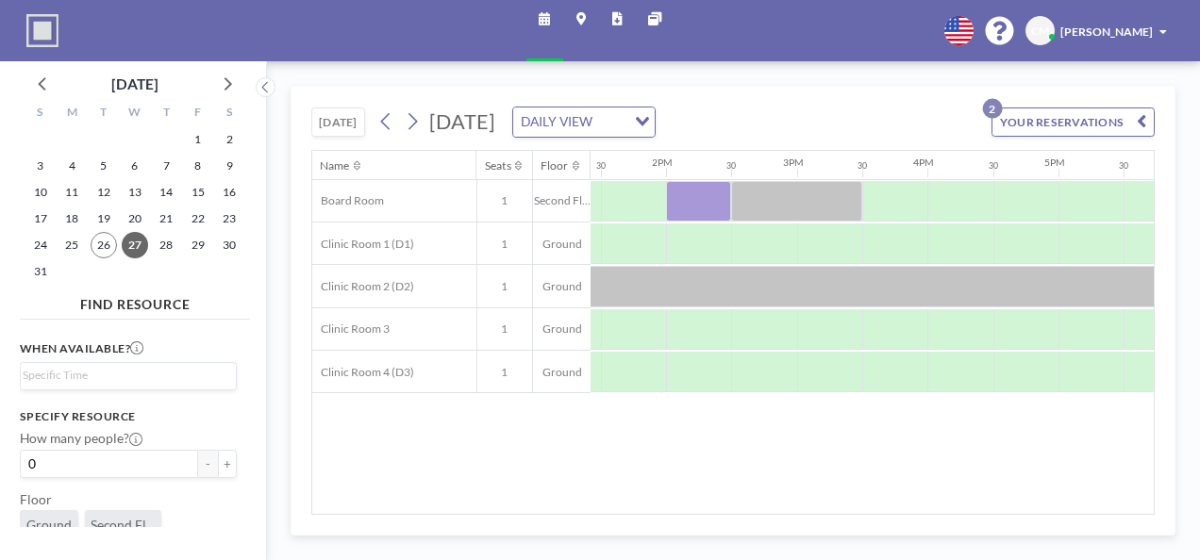
click at [570, 166] on div at bounding box center [576, 165] width 16 height 13
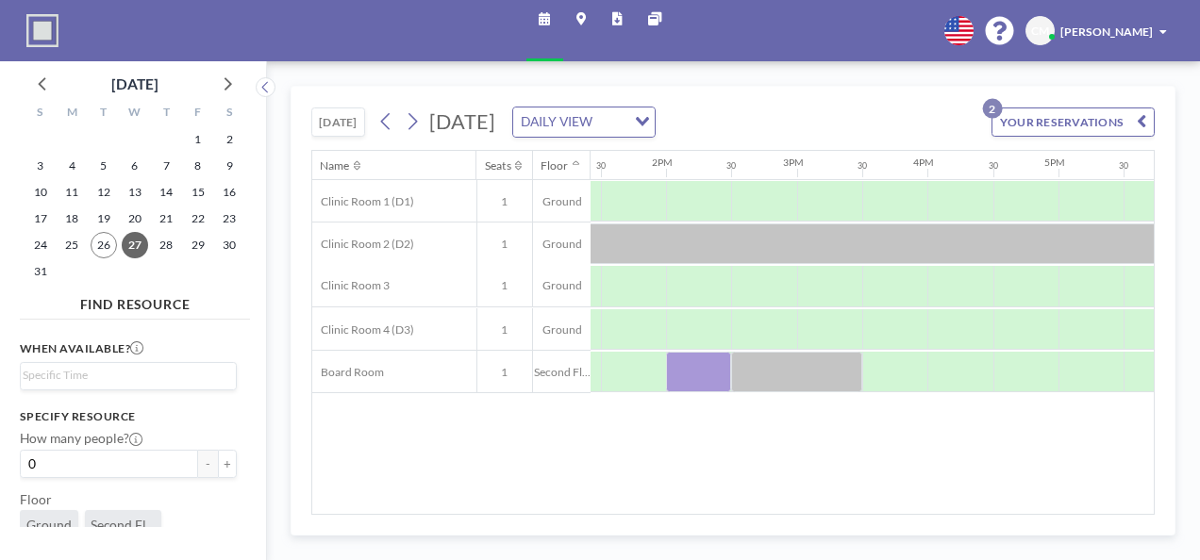
click at [570, 166] on div at bounding box center [576, 165] width 16 height 13
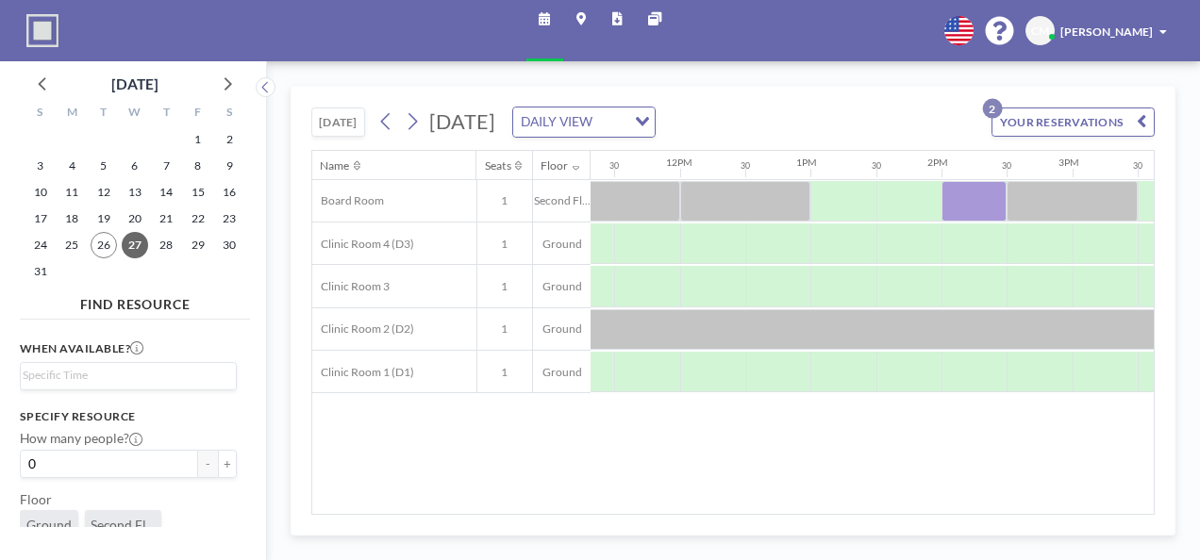
scroll to position [0, 1289]
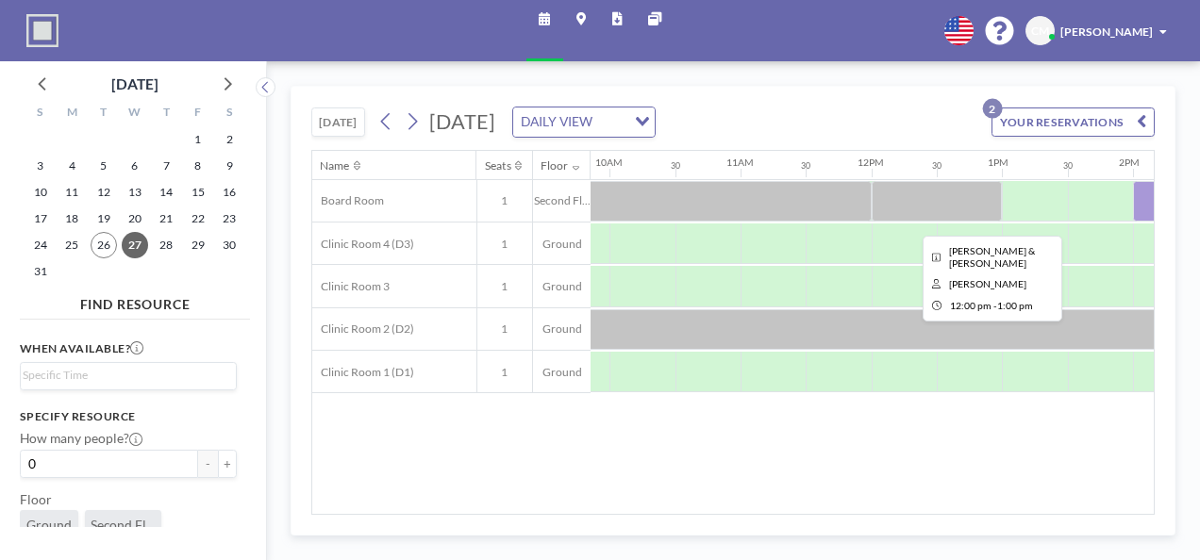
click at [912, 196] on div at bounding box center [937, 201] width 131 height 41
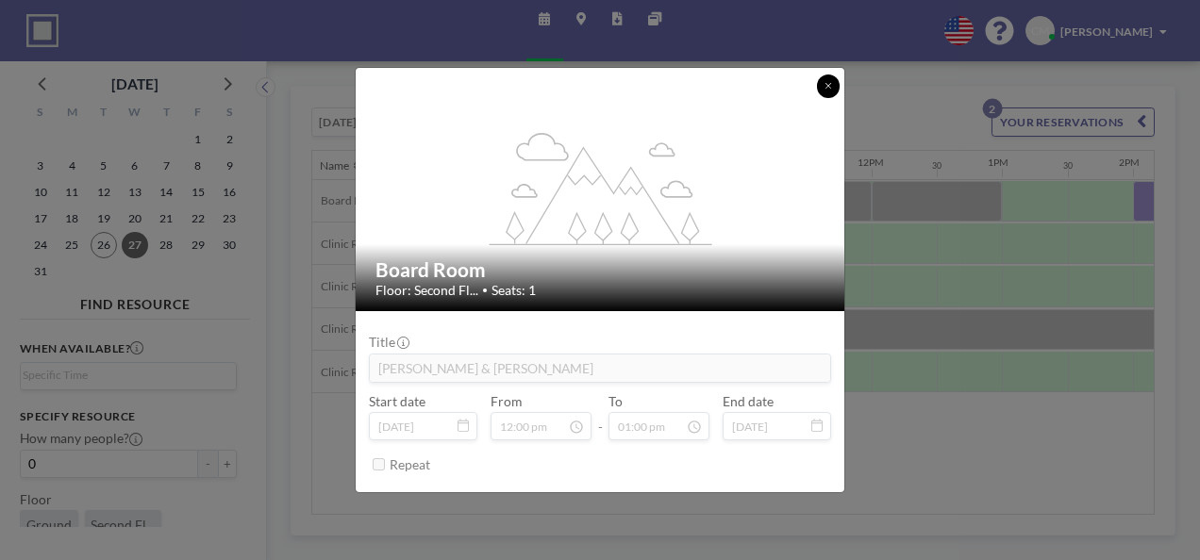
click at [831, 87] on icon at bounding box center [829, 85] width 8 height 9
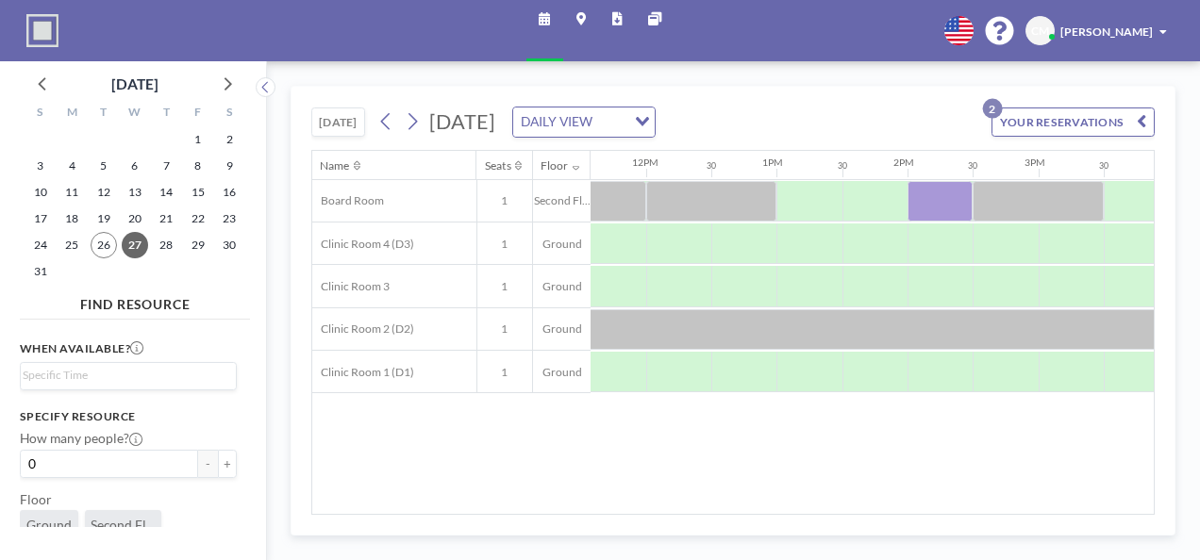
scroll to position [0, 1514]
